Goal: Task Accomplishment & Management: Use online tool/utility

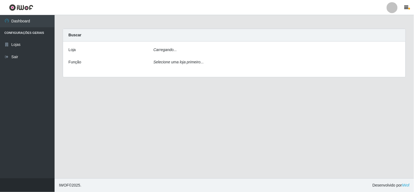
click at [206, 46] on div "[PERSON_NAME]... Função Selecione uma loja primeiro..." at bounding box center [234, 58] width 342 height 35
click at [223, 59] on div "Loja [Selecione...] Rede Compras Supermercados - LOJA 6 Função Selecione uma lo…" at bounding box center [234, 59] width 342 height 37
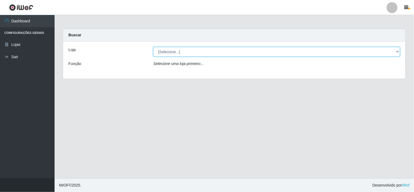
click at [243, 53] on select "[Selecione...] Rede Compras Supermercados - LOJA 6" at bounding box center [276, 52] width 246 height 10
select select "398"
click at [153, 47] on select "[Selecione...] Rede Compras Supermercados - LOJA 6" at bounding box center [276, 52] width 246 height 10
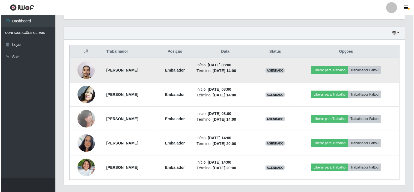
scroll to position [182, 0]
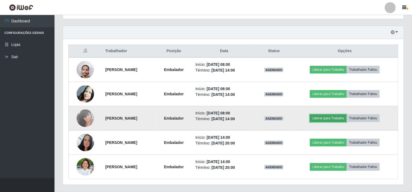
click at [338, 116] on button "Liberar para Trabalho" at bounding box center [328, 118] width 37 height 8
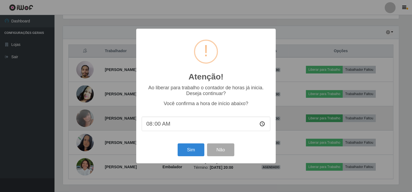
scroll to position [113, 337]
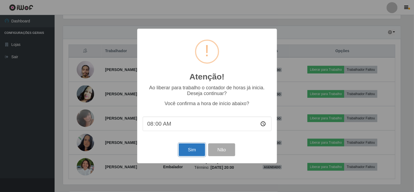
click at [192, 145] on button "Sim" at bounding box center [192, 149] width 26 height 13
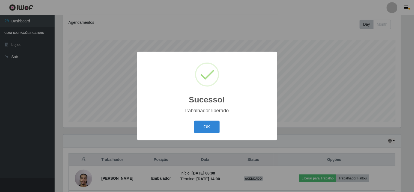
click at [201, 119] on div "Sucesso! × Trabalhador liberado. OK Cancel" at bounding box center [207, 96] width 140 height 88
click at [201, 121] on button "OK" at bounding box center [206, 127] width 25 height 13
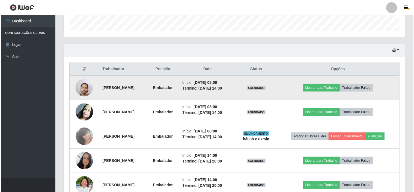
scroll to position [164, 0]
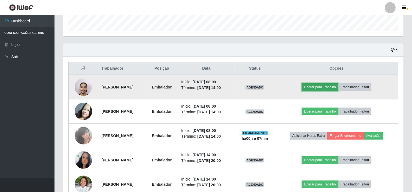
click at [322, 86] on button "Liberar para Trabalho" at bounding box center [320, 87] width 37 height 8
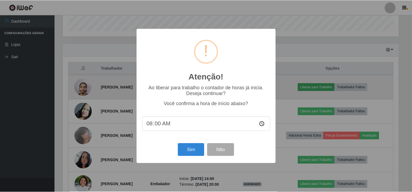
scroll to position [113, 337]
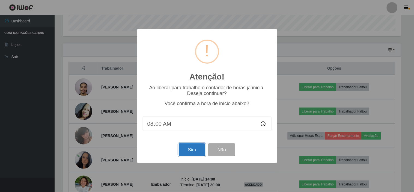
click at [189, 147] on button "Sim" at bounding box center [192, 149] width 26 height 13
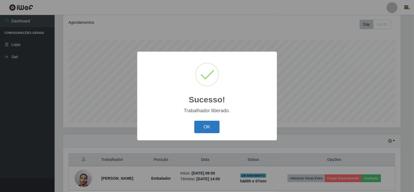
click at [203, 122] on button "OK" at bounding box center [206, 127] width 25 height 13
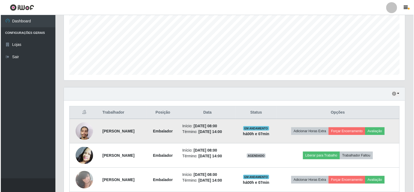
scroll to position [134, 0]
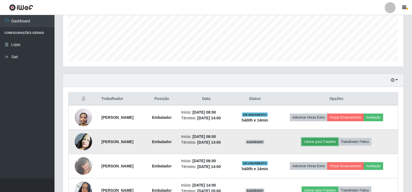
click at [326, 141] on button "Liberar para Trabalho" at bounding box center [320, 142] width 37 height 8
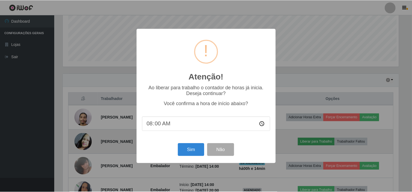
scroll to position [113, 337]
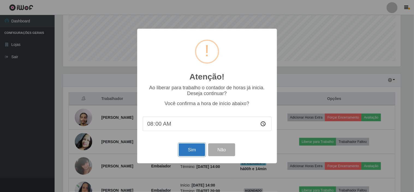
click at [186, 153] on button "Sim" at bounding box center [192, 149] width 26 height 13
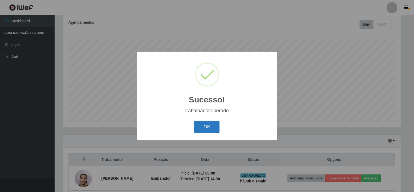
click at [199, 123] on button "OK" at bounding box center [206, 127] width 25 height 13
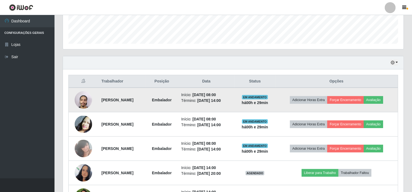
scroll to position [182, 0]
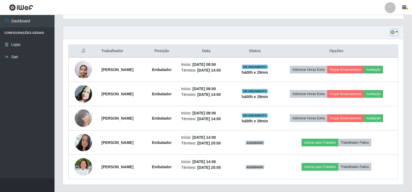
click at [397, 32] on button "button" at bounding box center [395, 32] width 8 height 6
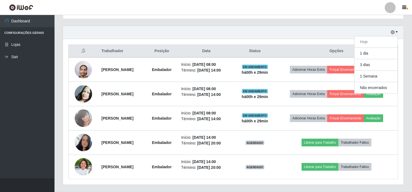
click at [372, 28] on div "Hoje 1 dia 3 dias 1 Semana Não encerrados" at bounding box center [233, 32] width 341 height 13
